Goal: Information Seeking & Learning: Learn about a topic

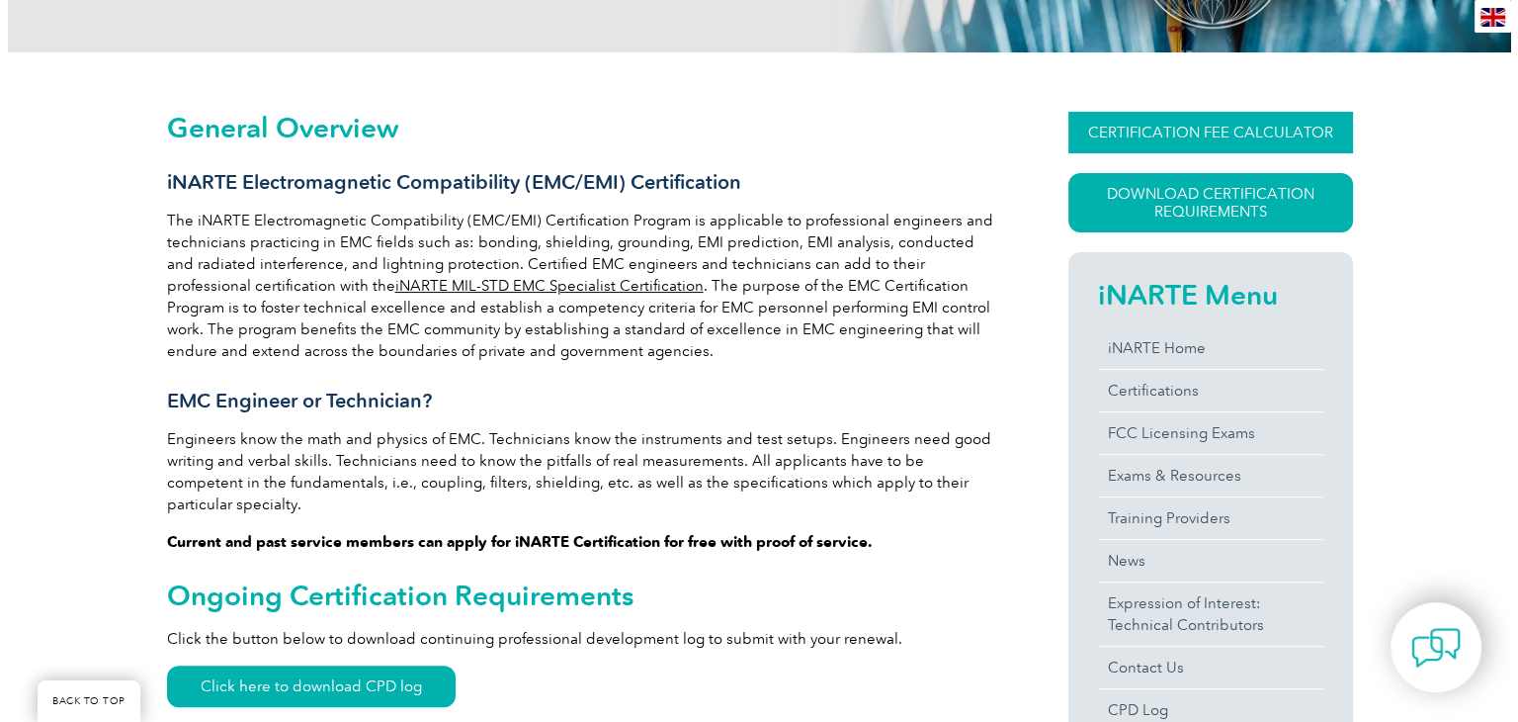
scroll to position [395, 0]
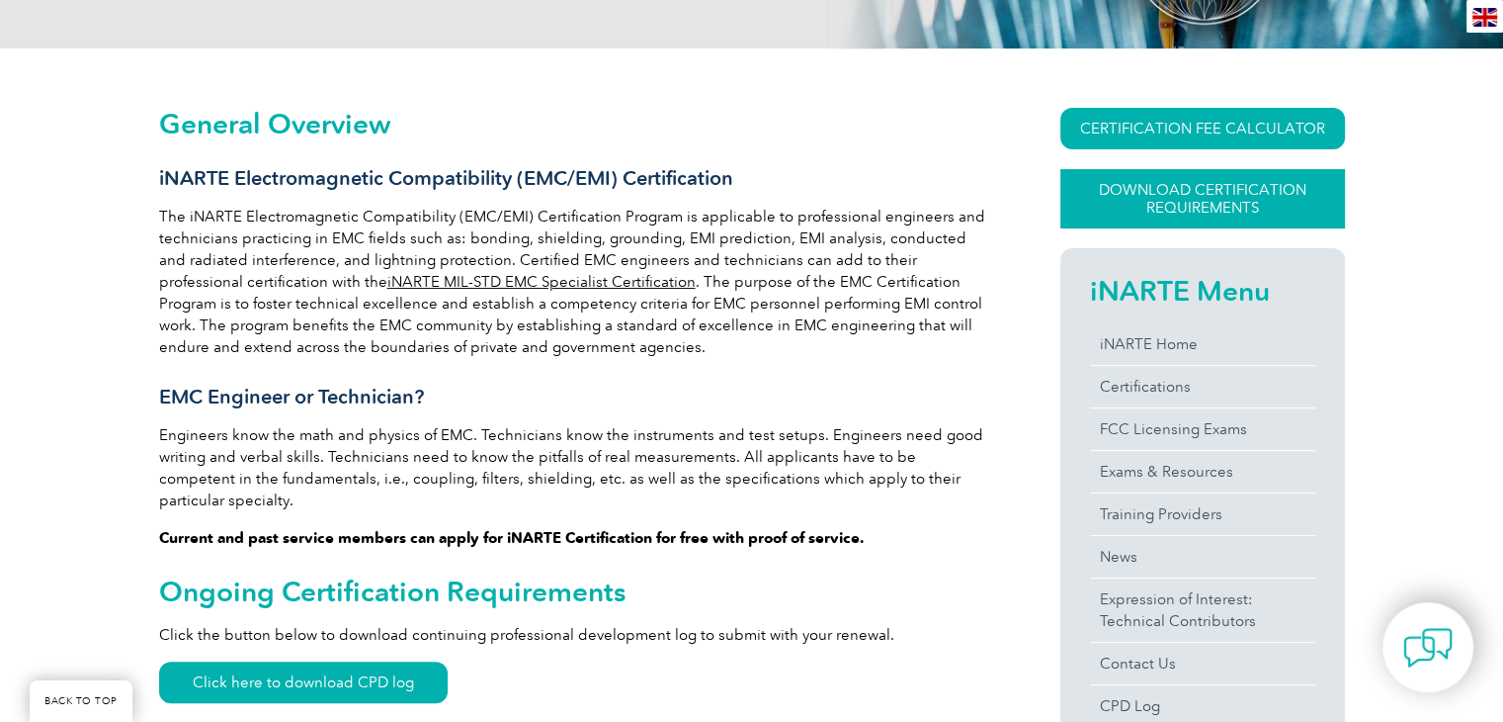
click at [1176, 203] on link "Download Certification Requirements" at bounding box center [1203, 198] width 285 height 59
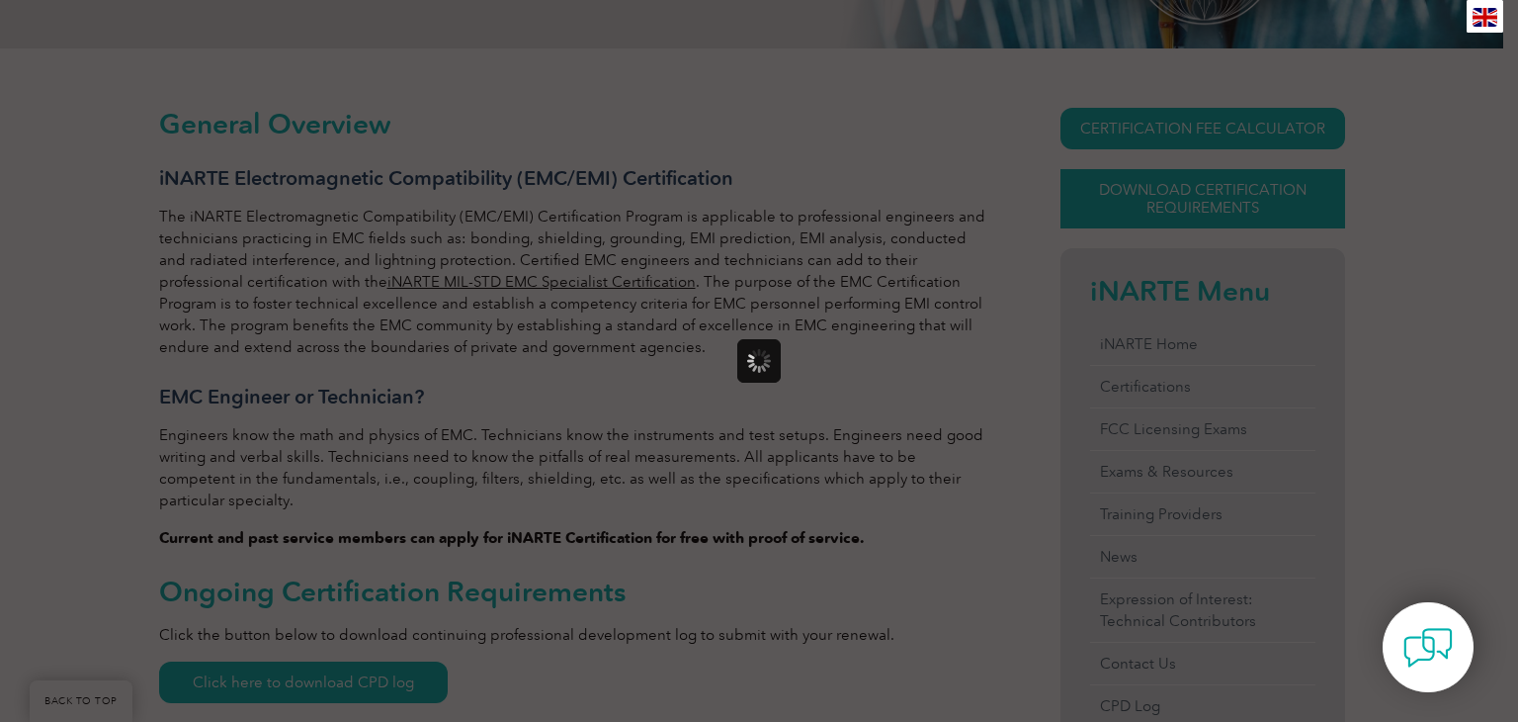
scroll to position [0, 0]
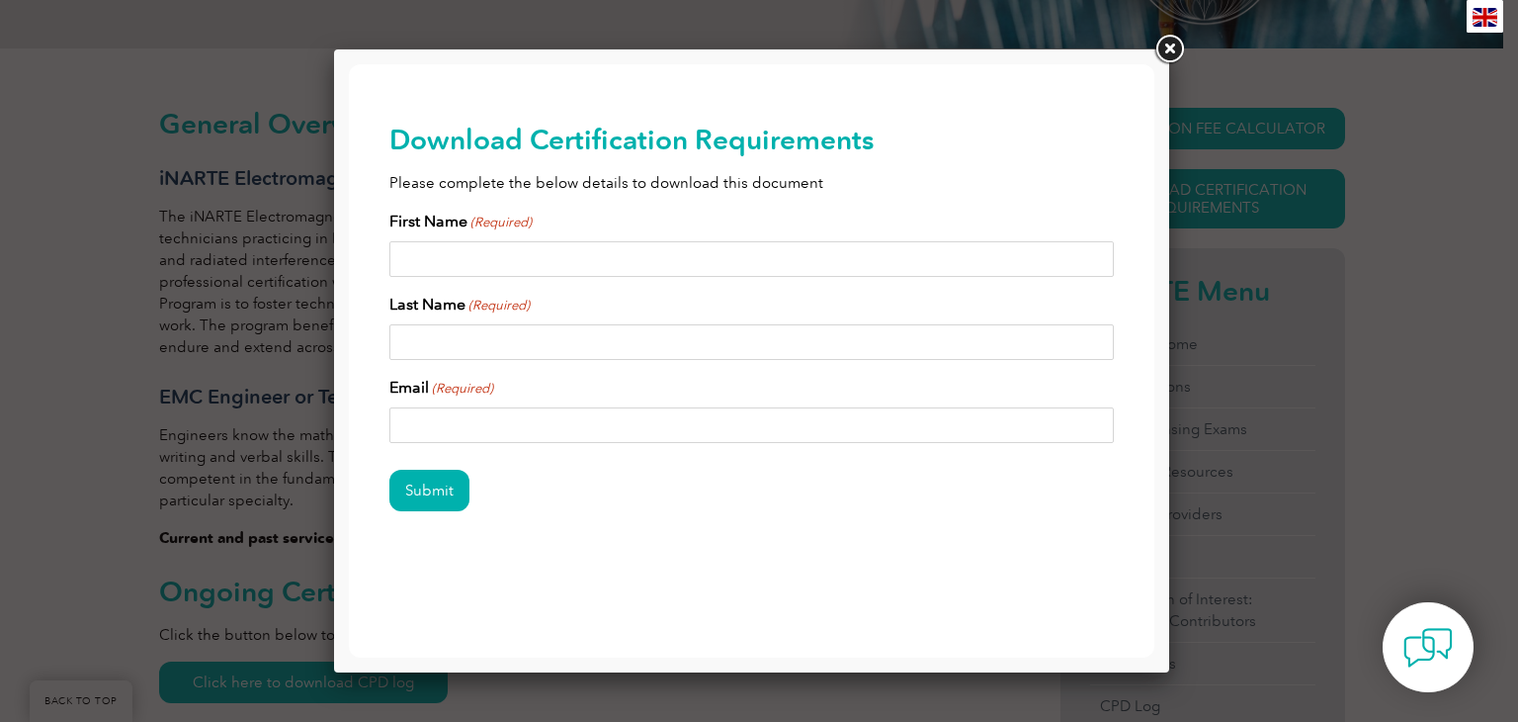
click at [1155, 49] on link at bounding box center [1170, 50] width 36 height 36
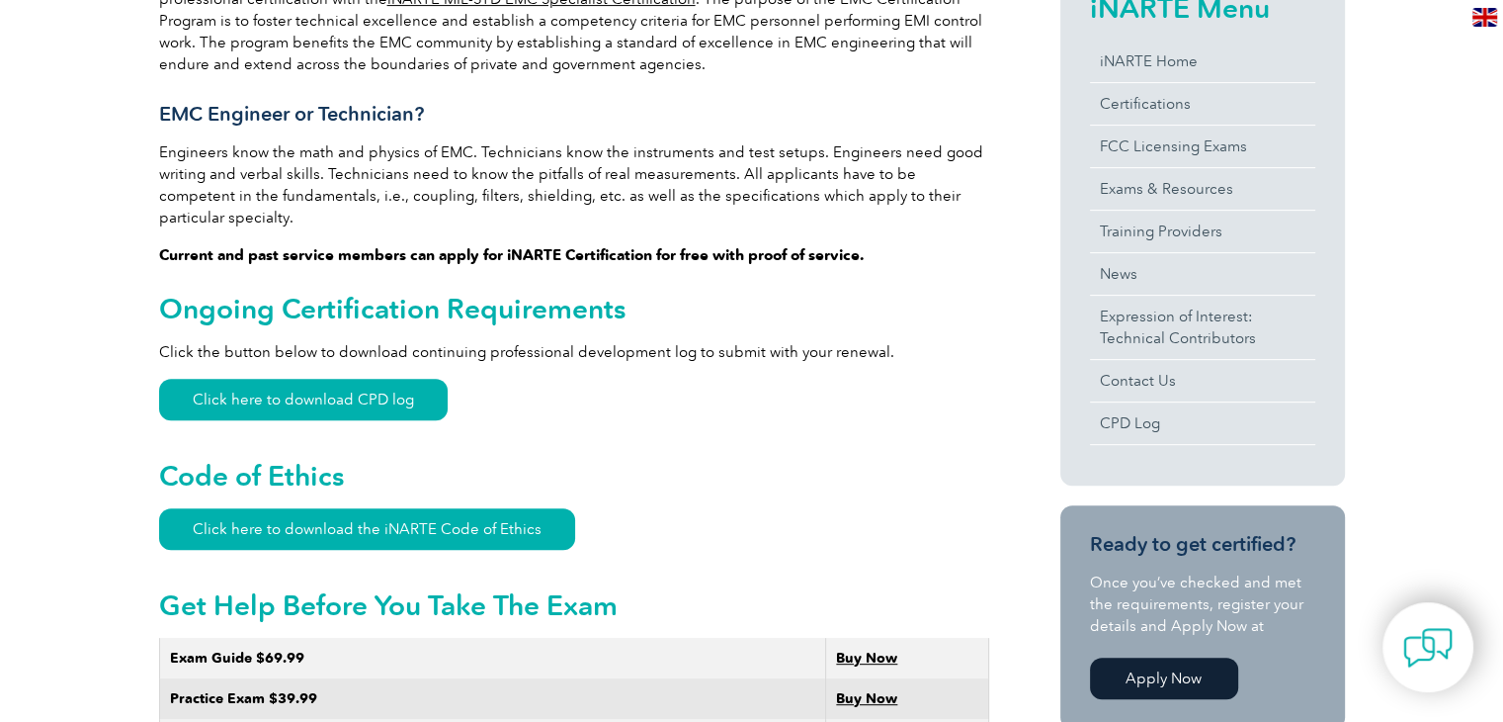
scroll to position [791, 0]
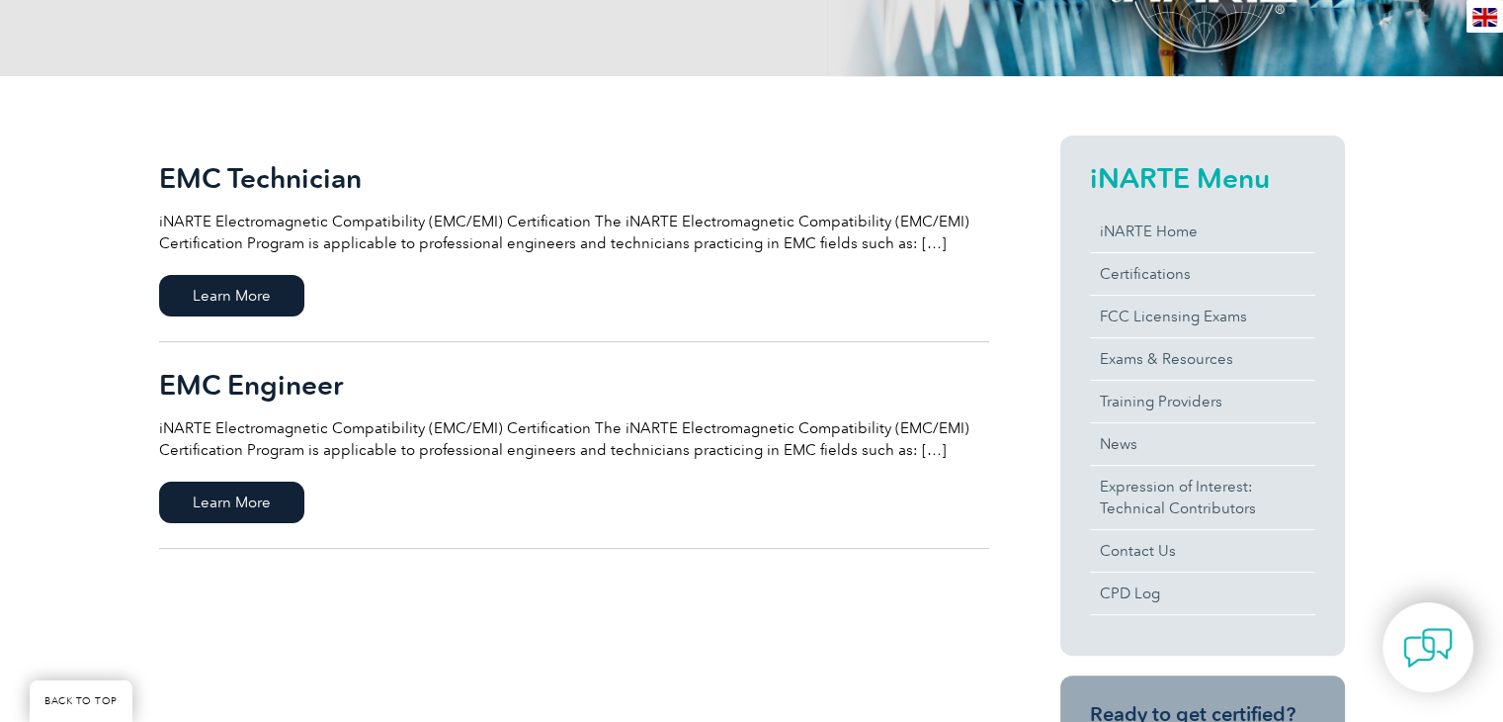
scroll to position [395, 0]
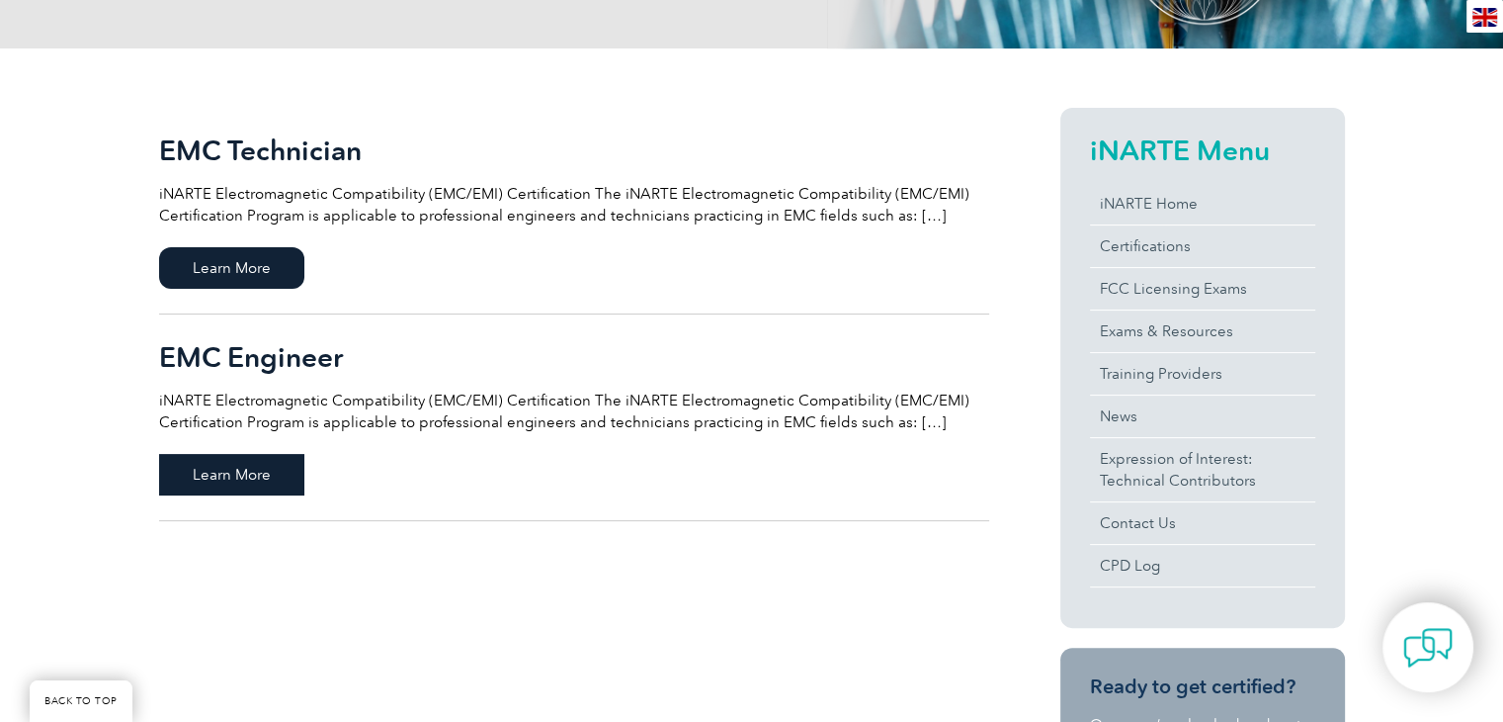
click at [258, 483] on span "Learn More" at bounding box center [231, 475] width 145 height 42
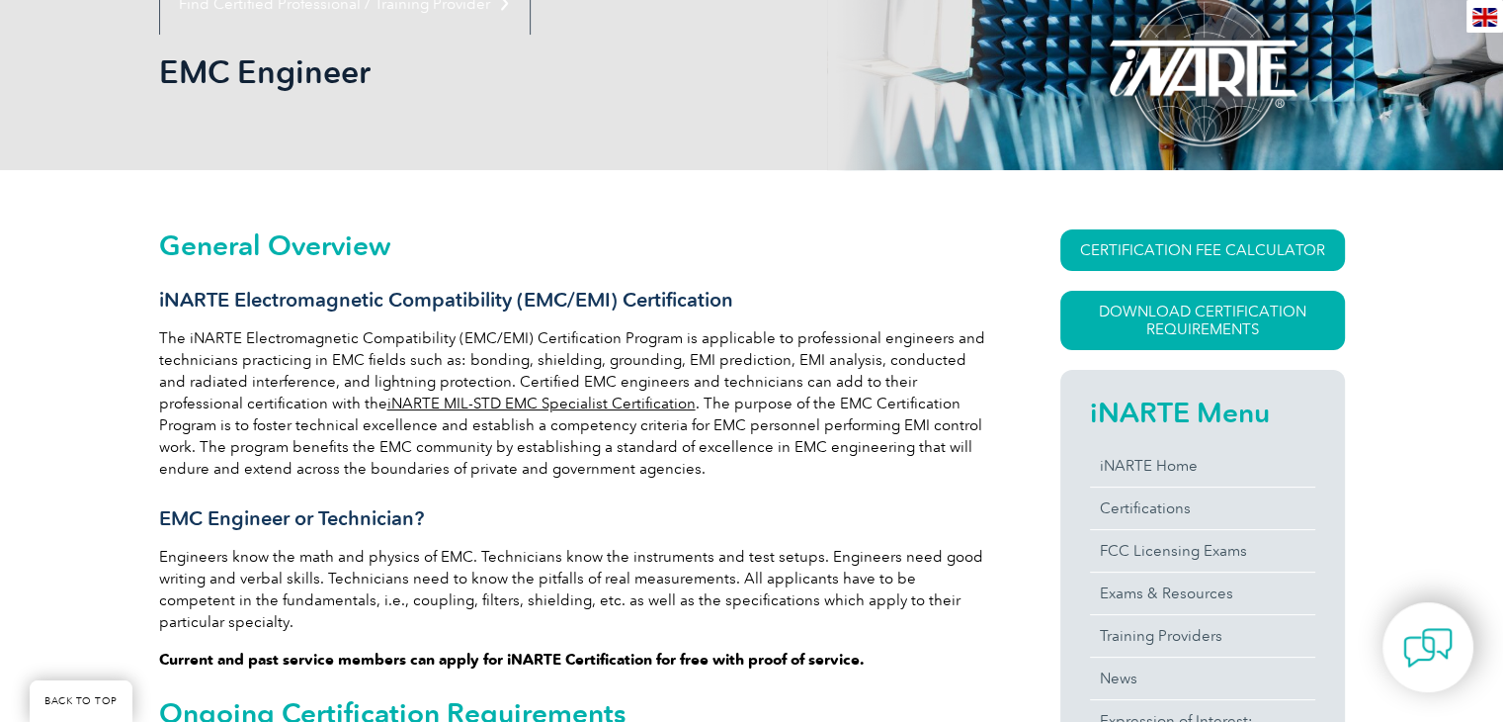
scroll to position [197, 0]
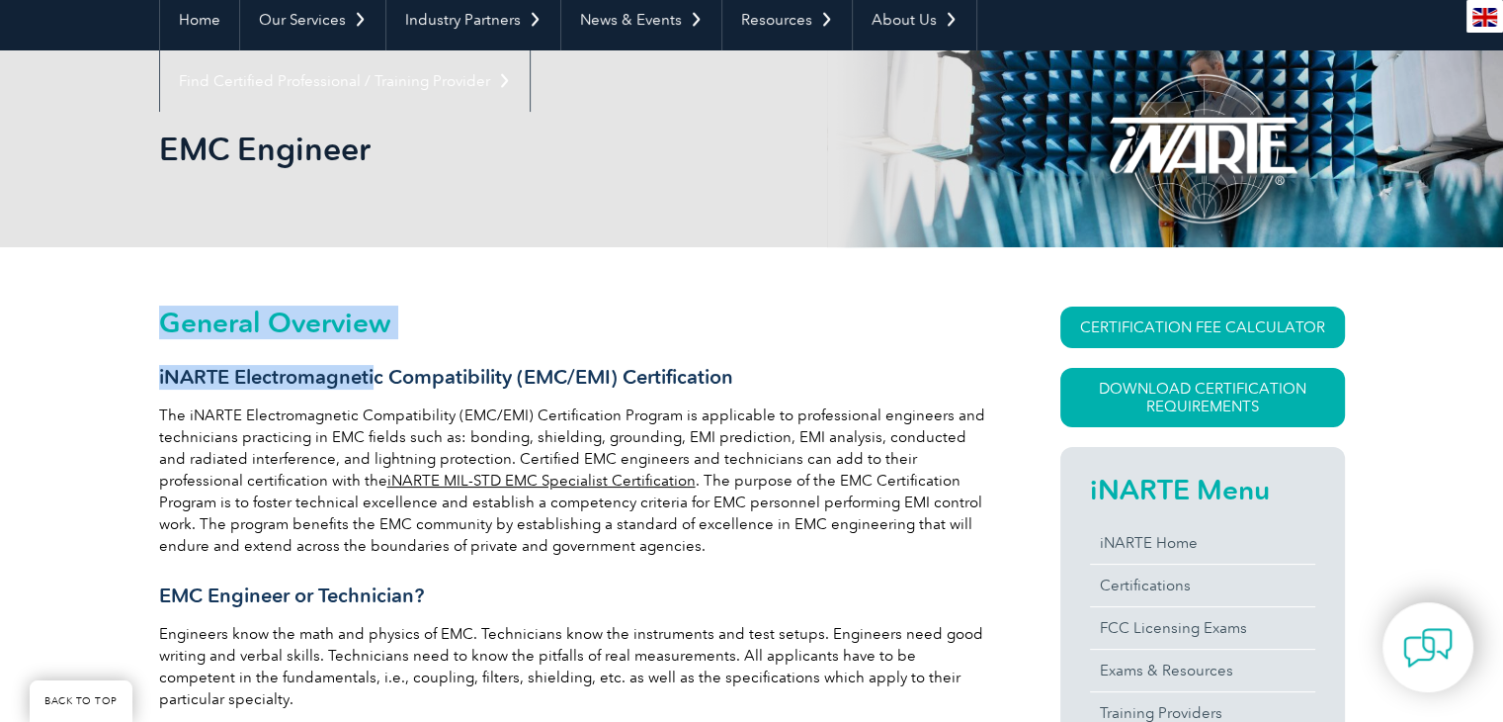
drag, startPoint x: 155, startPoint y: 385, endPoint x: 374, endPoint y: 370, distance: 219.0
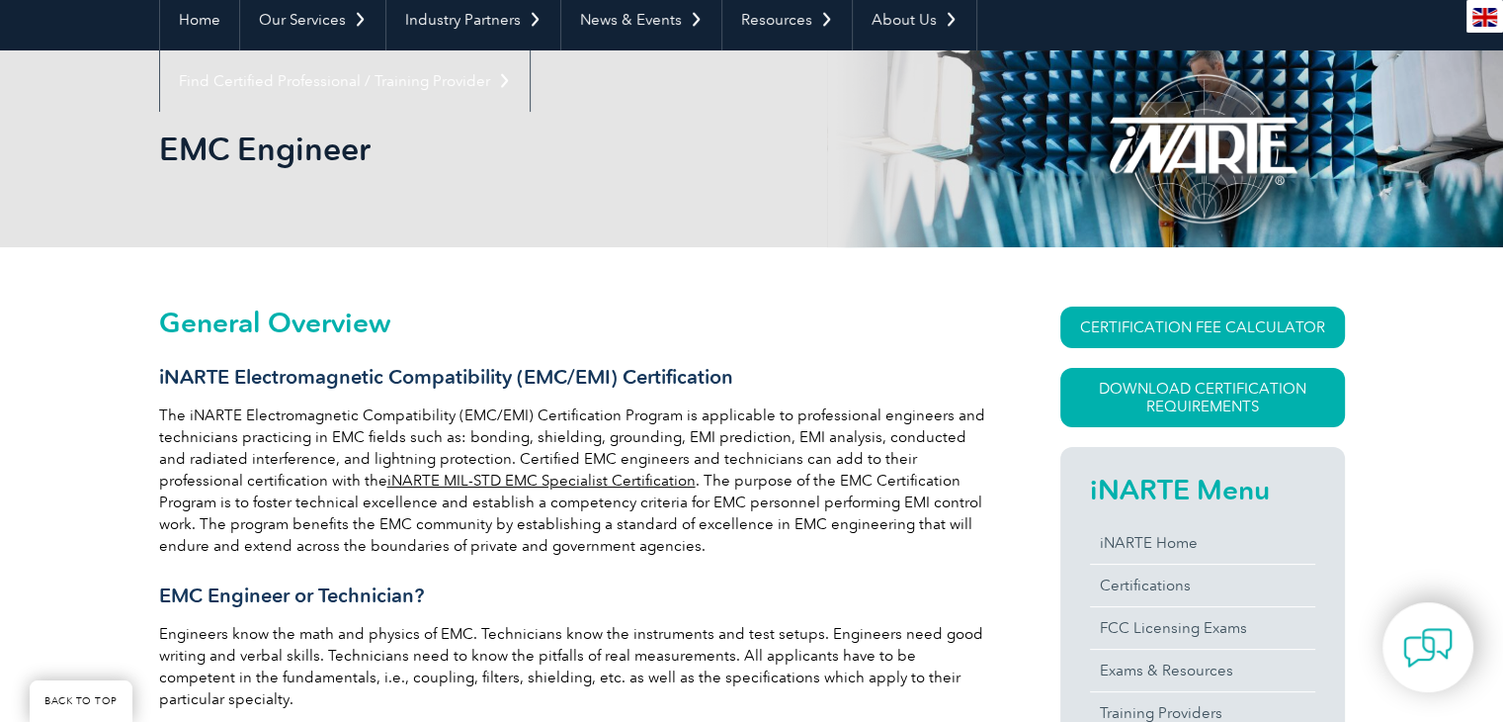
click at [421, 369] on h3 "iNARTE Electromagnetic Compatibility (EMC/EMI) Certification" at bounding box center [574, 377] width 830 height 25
click at [294, 139] on h1 "EMC Engineer" at bounding box center [538, 148] width 759 height 39
copy body "EMC Engineer"
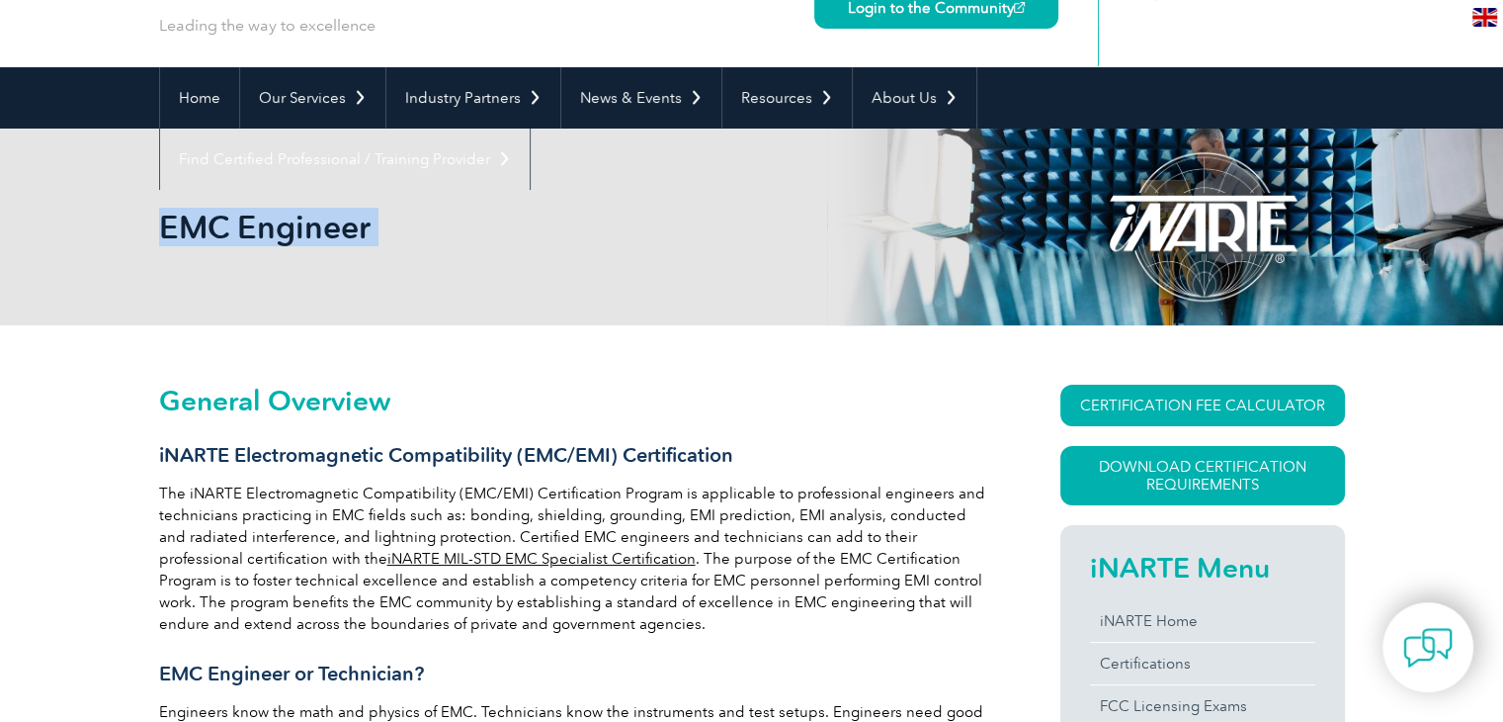
scroll to position [0, 0]
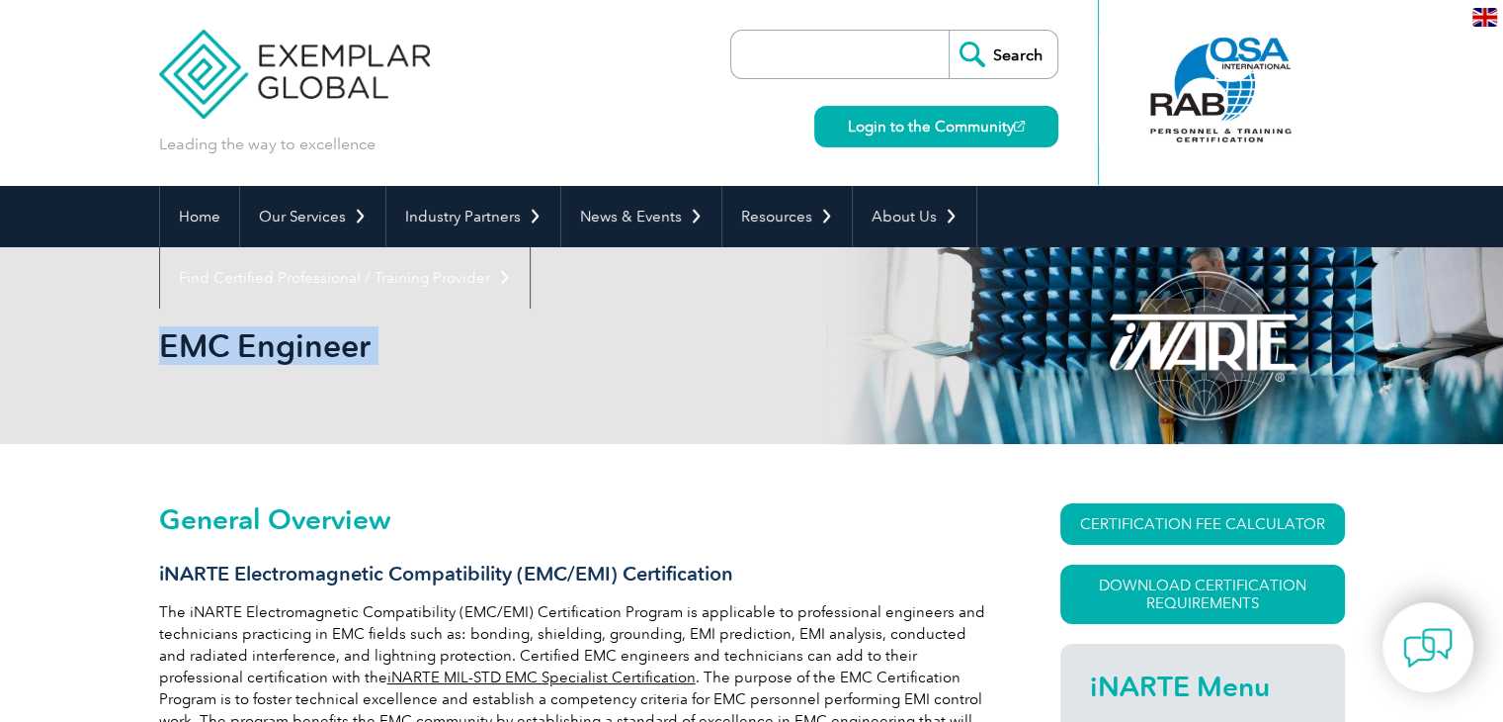
click at [576, 419] on div "EMC Engineer" at bounding box center [752, 345] width 1186 height 197
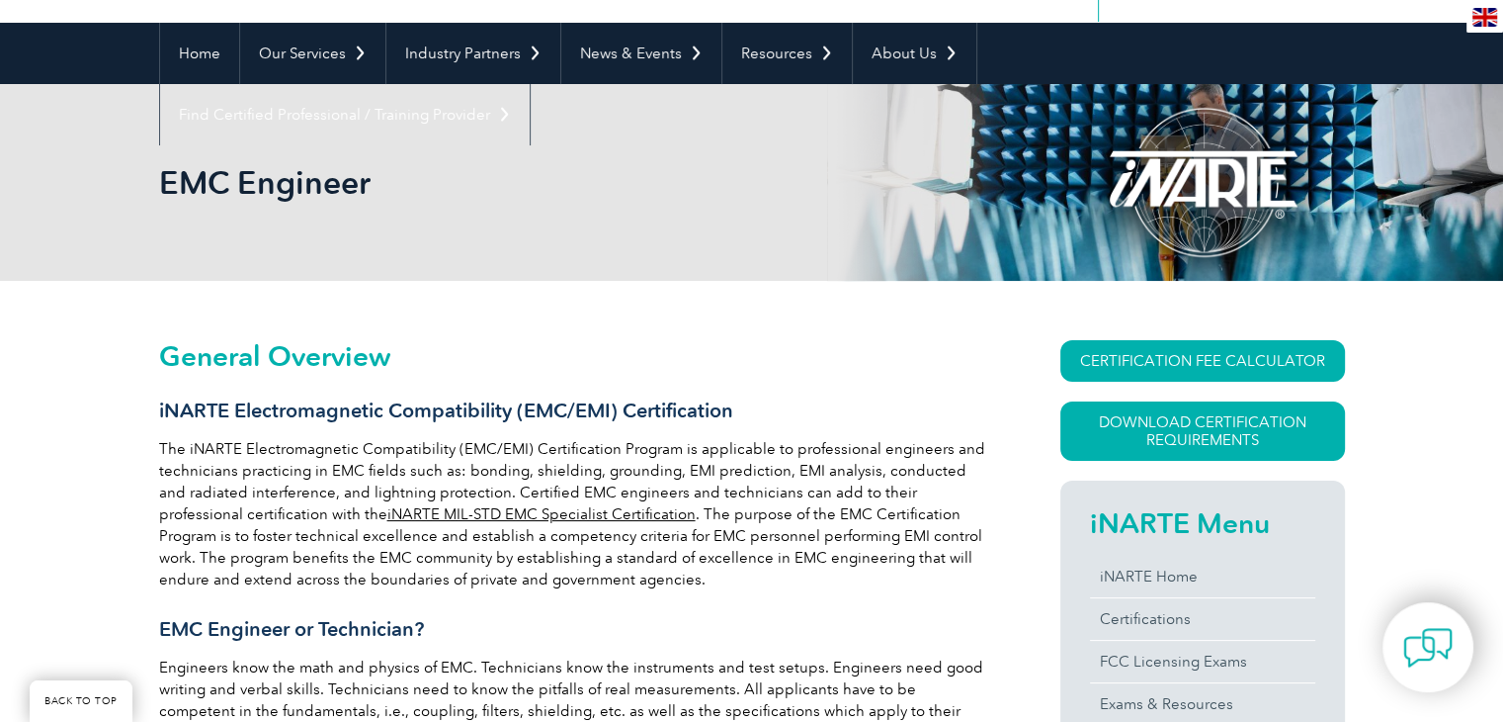
scroll to position [198, 0]
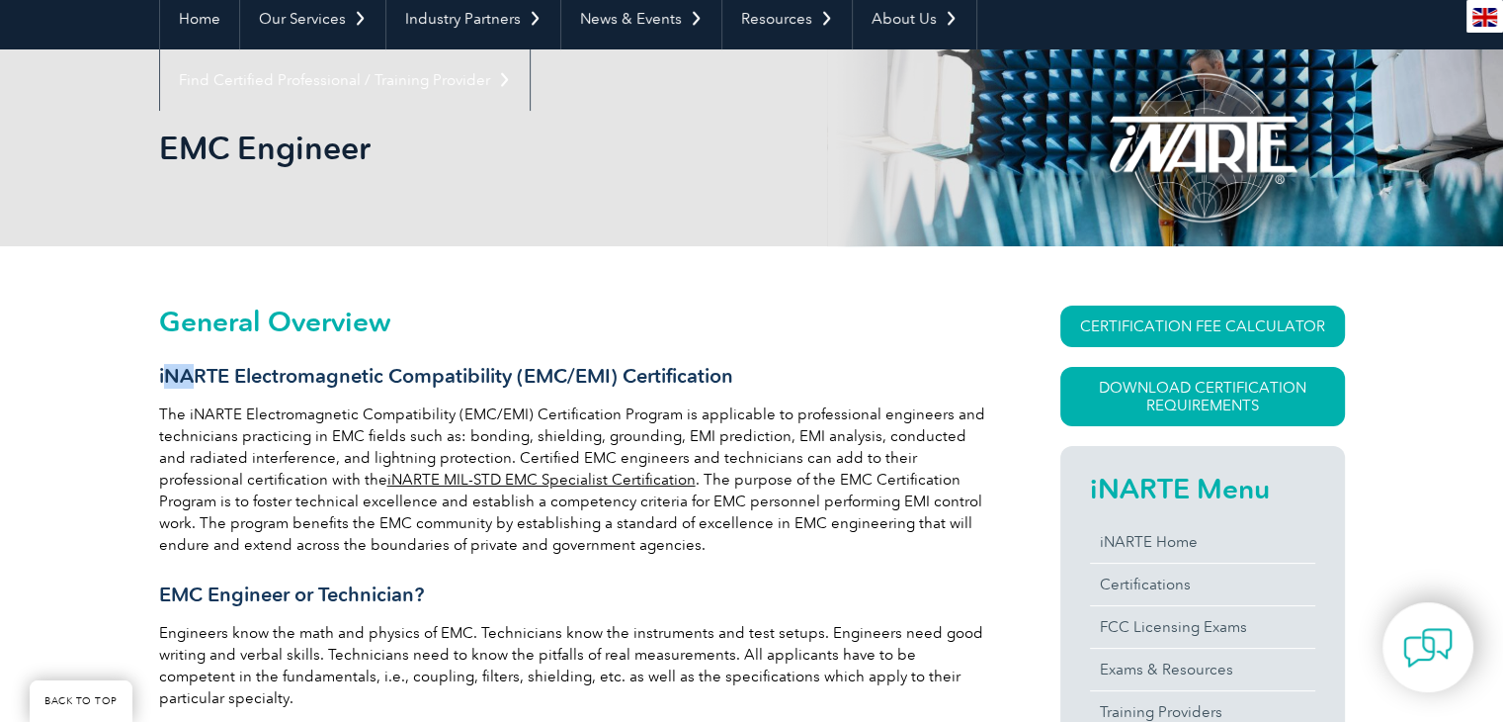
drag, startPoint x: 166, startPoint y: 377, endPoint x: 224, endPoint y: 374, distance: 58.4
click at [201, 374] on h3 "iNARTE Electromagnetic Compatibility (EMC/EMI) Certification" at bounding box center [574, 376] width 830 height 25
drag, startPoint x: 227, startPoint y: 374, endPoint x: 159, endPoint y: 380, distance: 68.5
click at [159, 380] on h3 "iNARTE Electromagnetic Compatibility (EMC/EMI) Certification" at bounding box center [574, 376] width 830 height 25
copy h3 "iNARTE"
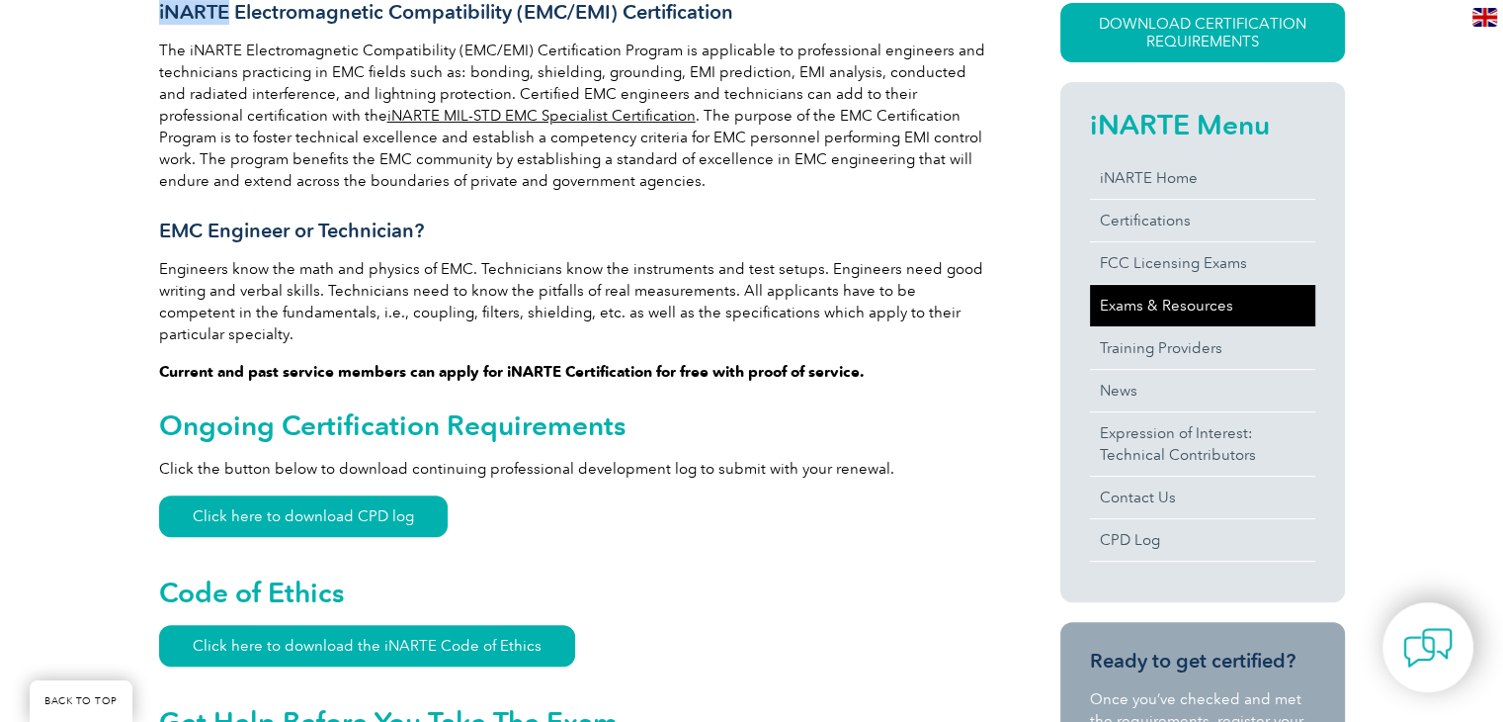
scroll to position [395, 0]
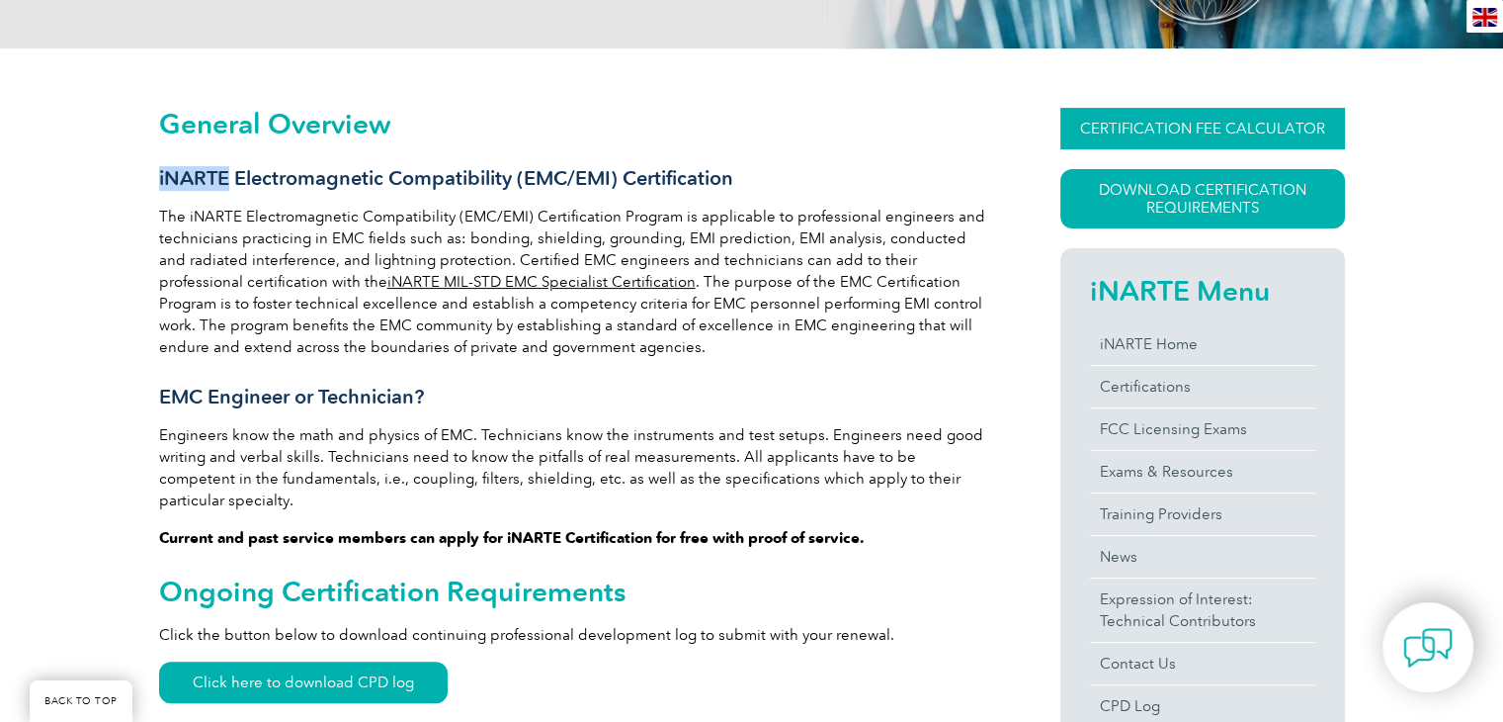
click at [1210, 135] on link "CERTIFICATION FEE CALCULATOR" at bounding box center [1203, 129] width 285 height 42
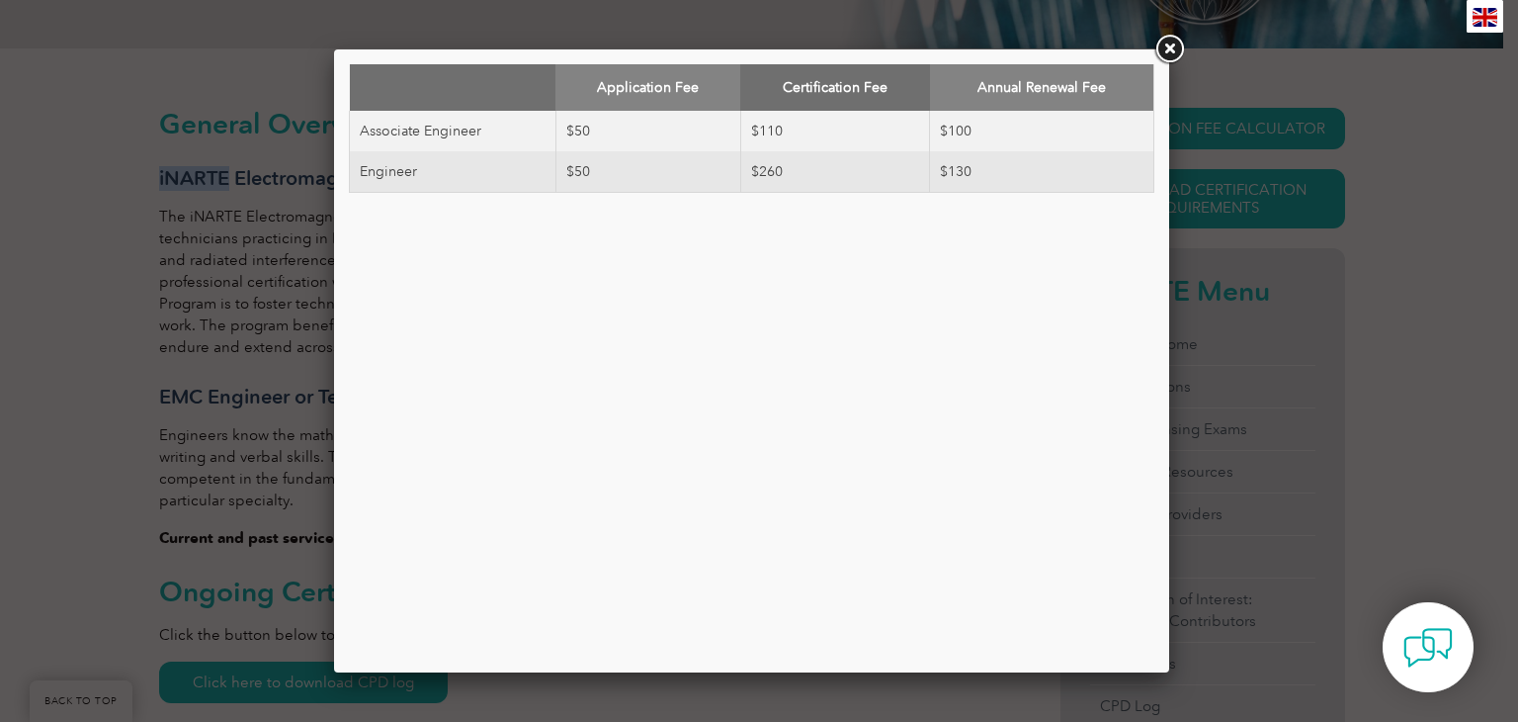
click at [1185, 64] on link at bounding box center [1170, 50] width 36 height 36
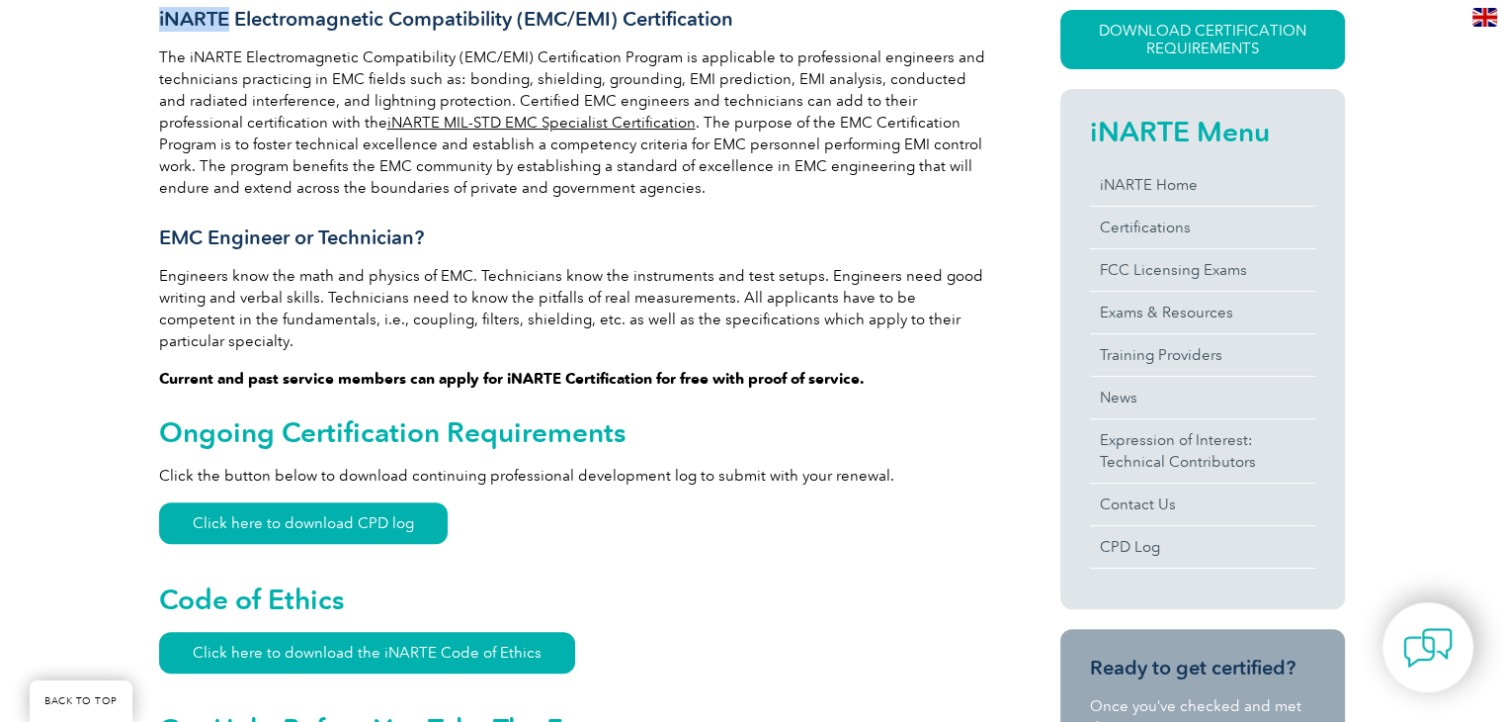
scroll to position [494, 0]
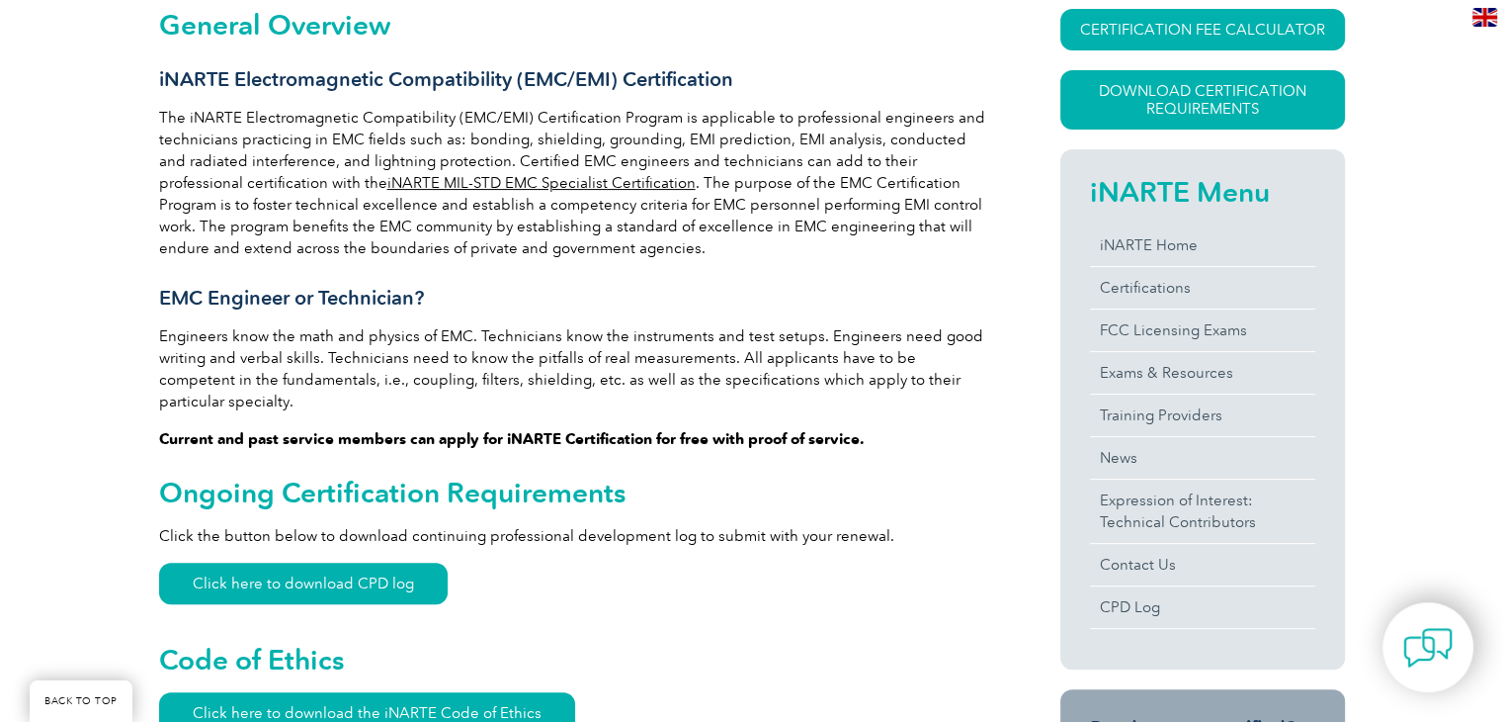
drag, startPoint x: 69, startPoint y: 310, endPoint x: 57, endPoint y: 265, distance: 47.0
